Goal: Task Accomplishment & Management: Manage account settings

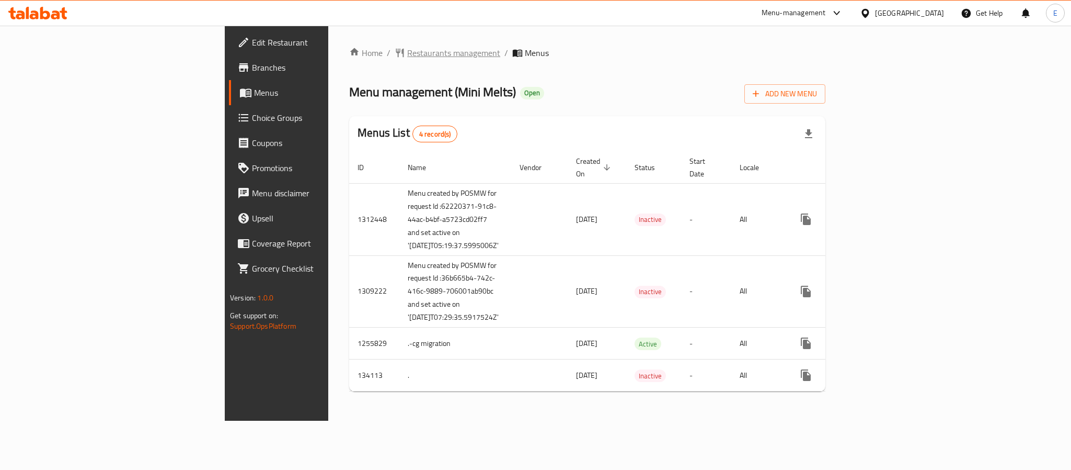
click at [407, 49] on span "Restaurants management" at bounding box center [453, 53] width 93 height 13
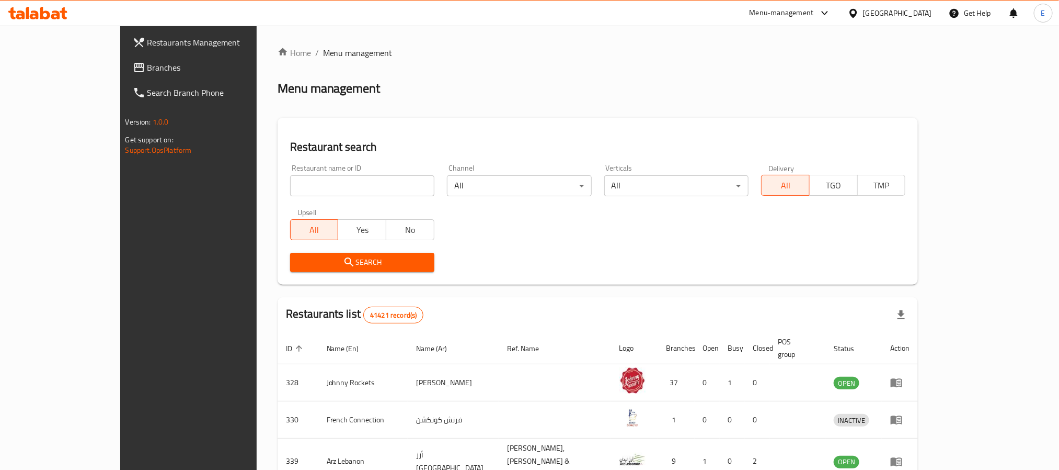
click at [290, 186] on input "search" at bounding box center [362, 185] width 144 height 21
paste input "610849"
type input "610849"
click button "Search" at bounding box center [362, 262] width 144 height 19
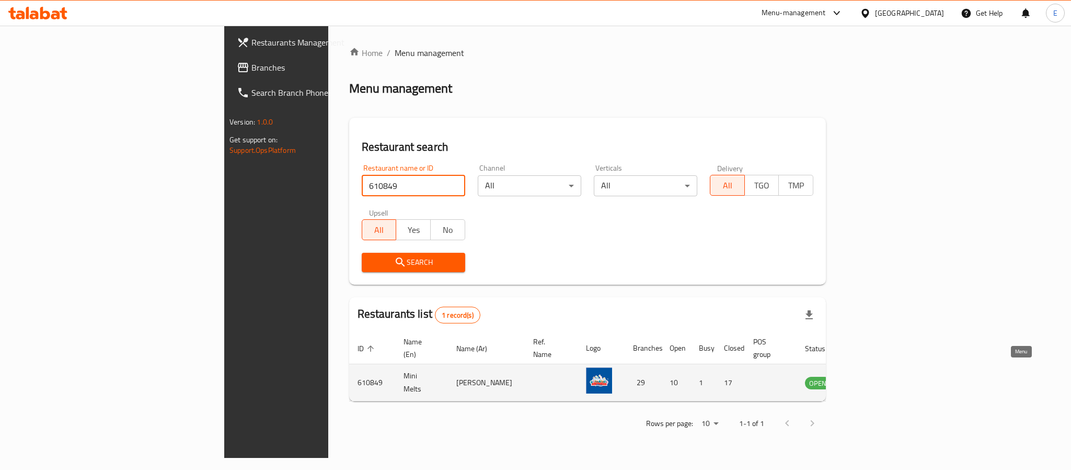
click at [871, 381] on icon "enhanced table" at bounding box center [869, 383] width 4 height 4
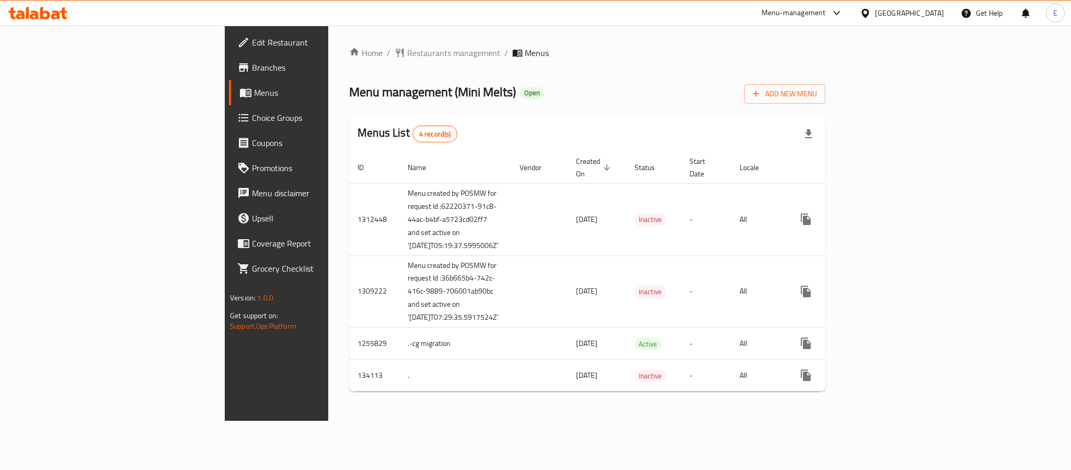
click at [252, 68] on span "Branches" at bounding box center [323, 67] width 143 height 13
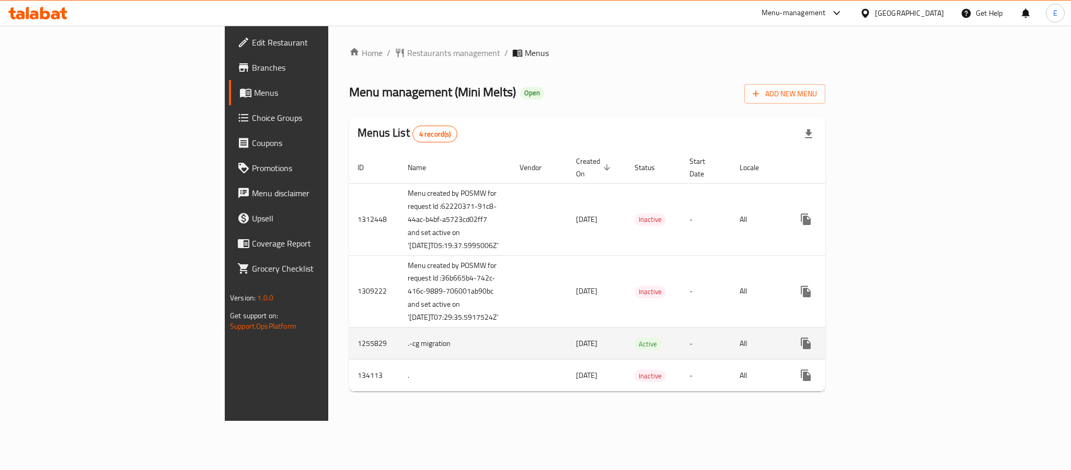
click at [399, 359] on td ".-cg migration" at bounding box center [455, 343] width 112 height 32
